Goal: Task Accomplishment & Management: Use online tool/utility

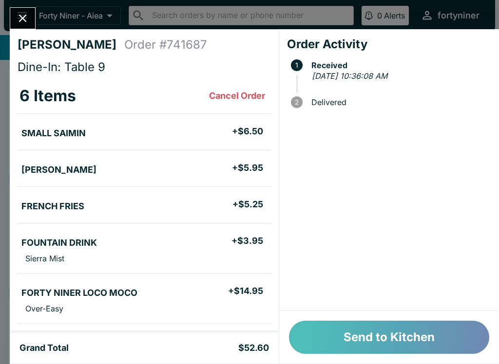
click at [362, 337] on button "Send to Kitchen" at bounding box center [389, 337] width 200 height 33
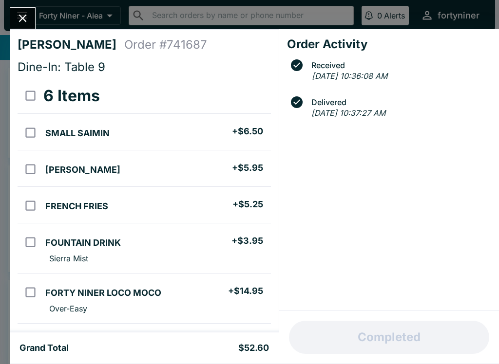
click at [23, 10] on button "Close" at bounding box center [22, 18] width 25 height 21
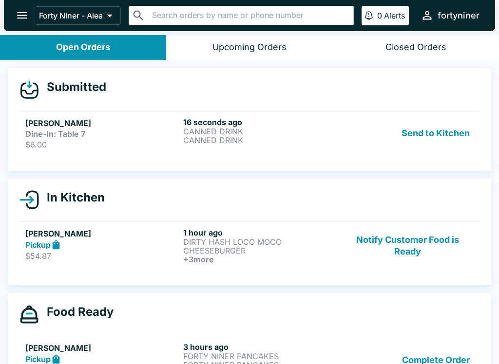
click at [320, 117] on h6 "16 seconds ago" at bounding box center [260, 122] width 154 height 10
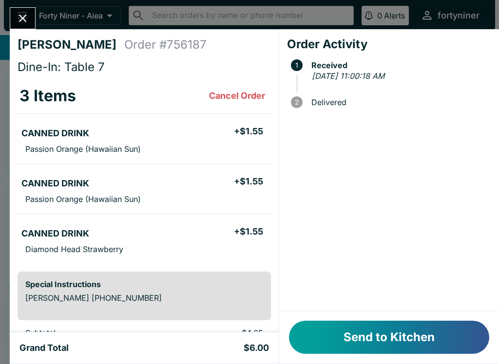
click at [382, 333] on button "Send to Kitchen" at bounding box center [389, 337] width 200 height 33
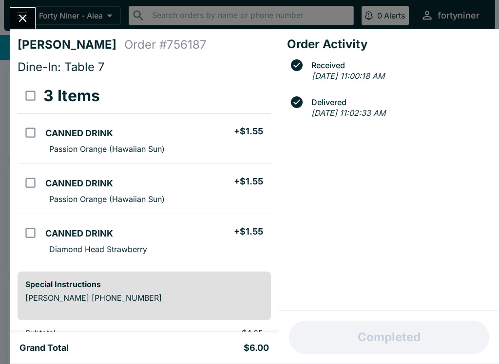
click at [19, 11] on button "Close" at bounding box center [22, 18] width 25 height 21
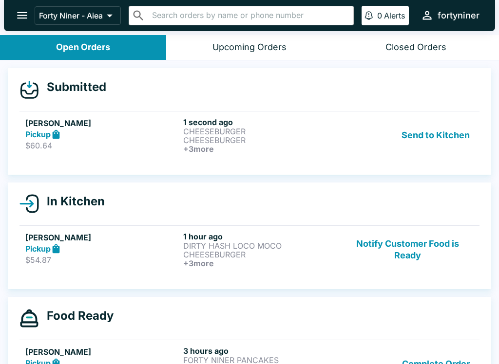
click at [110, 139] on div "Pickup" at bounding box center [102, 134] width 154 height 11
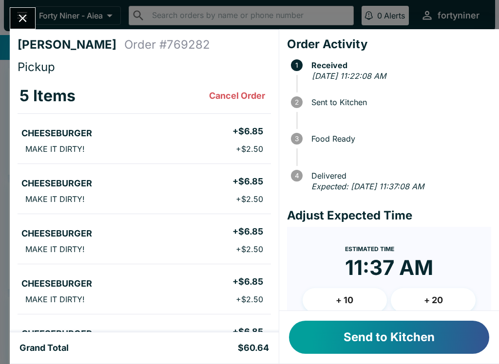
click at [394, 334] on button "Send to Kitchen" at bounding box center [389, 337] width 200 height 33
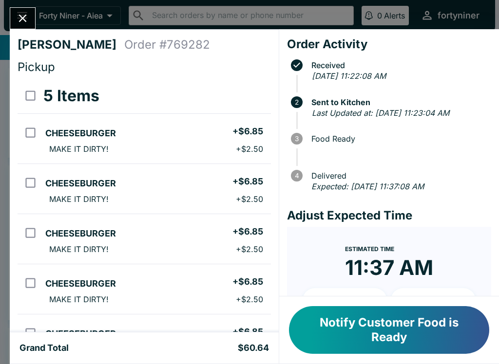
click at [23, 14] on icon "Close" at bounding box center [22, 18] width 13 height 13
